Goal: Transaction & Acquisition: Purchase product/service

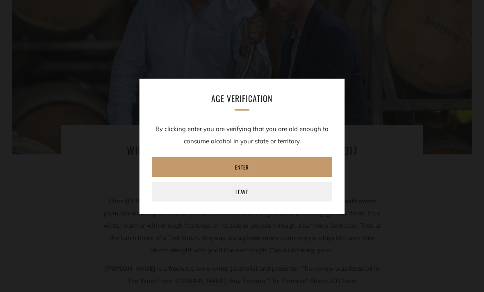
click at [239, 177] on link "Enter" at bounding box center [242, 168] width 180 height 20
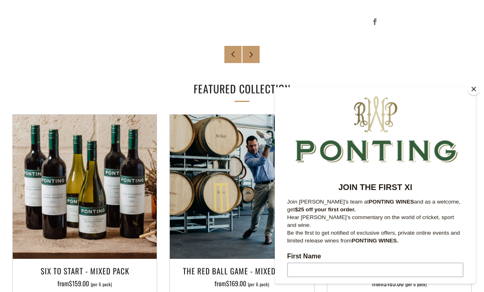
scroll to position [466, 0]
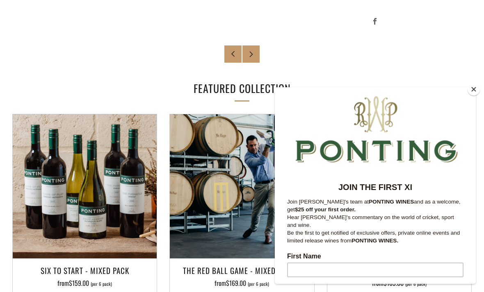
click at [473, 96] on button "Close" at bounding box center [474, 89] width 12 height 12
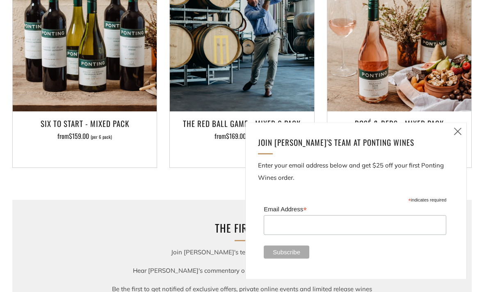
scroll to position [613, 0]
click at [459, 137] on icon at bounding box center [458, 131] width 10 height 10
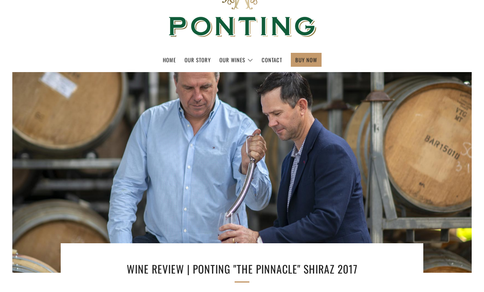
scroll to position [0, 0]
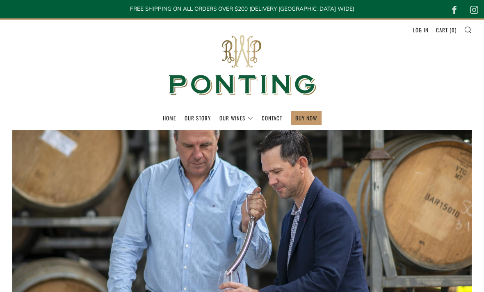
click at [0, 0] on link "The Collection" at bounding box center [0, 0] width 0 height 0
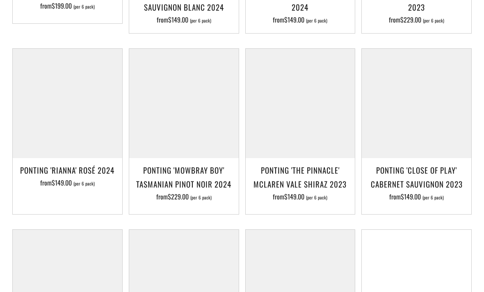
scroll to position [344, 0]
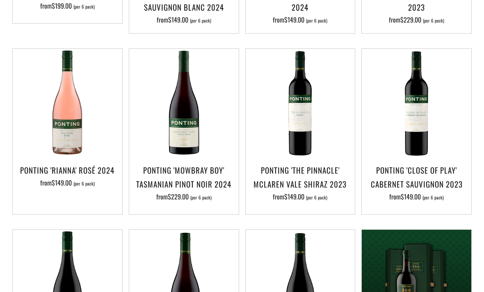
click at [312, 170] on h3 "Ponting 'The Pinnacle' McLaren Vale Shiraz 2023" at bounding box center [300, 177] width 101 height 28
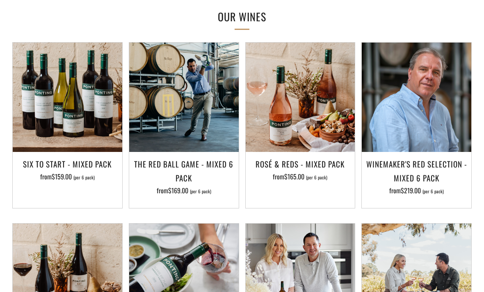
scroll to position [616, 0]
click at [431, 157] on h3 "Winemaker's Red Selection - Mixed 6 Pack" at bounding box center [416, 171] width 101 height 28
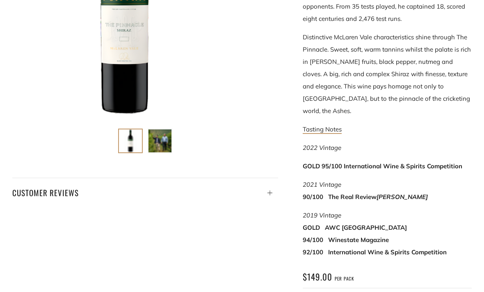
scroll to position [91, 0]
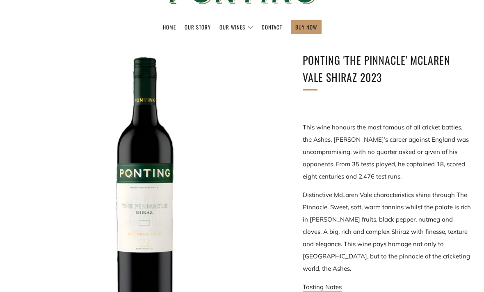
click at [438, 34] on div "Home Our Story Our Wines The Collection News & Reviews Contact 0 )" at bounding box center [242, 29] width 484 height 19
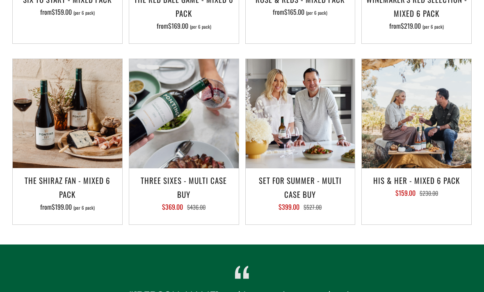
scroll to position [788, 0]
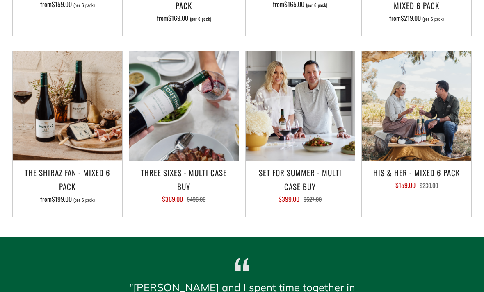
click at [417, 113] on img at bounding box center [417, 106] width 110 height 110
